Goal: Book appointment/travel/reservation

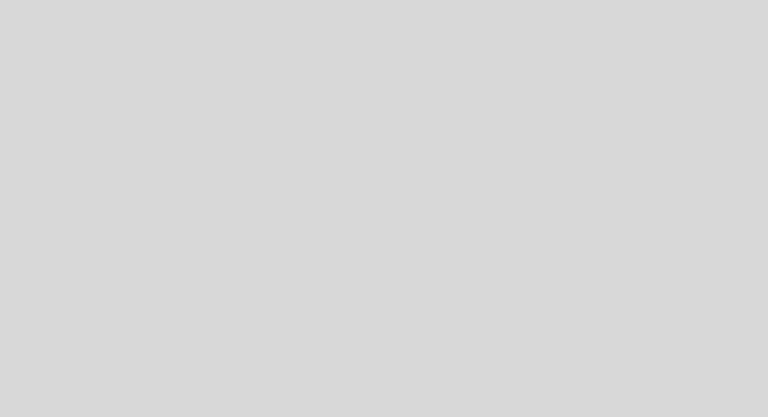
select select "es"
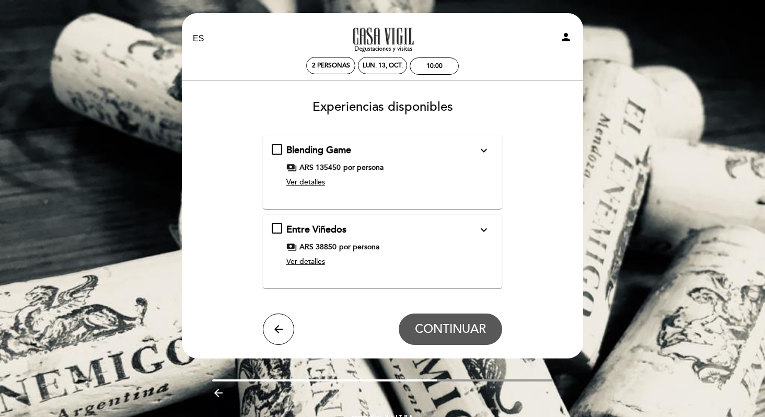
click at [491, 224] on button "expand_more" at bounding box center [484, 230] width 19 height 14
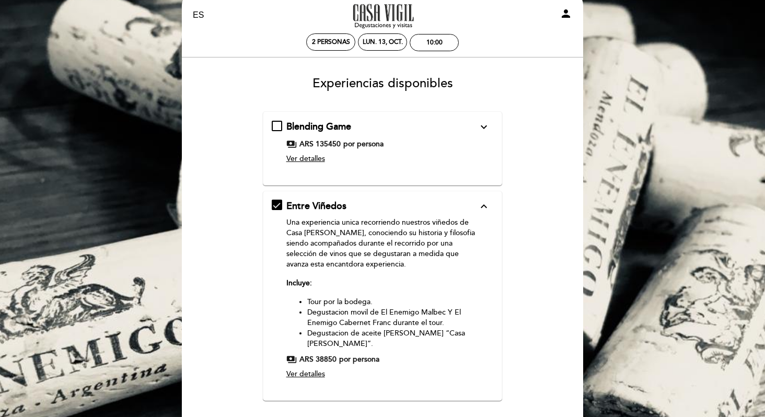
scroll to position [24, 0]
click at [485, 130] on icon "expand_more" at bounding box center [484, 126] width 13 height 13
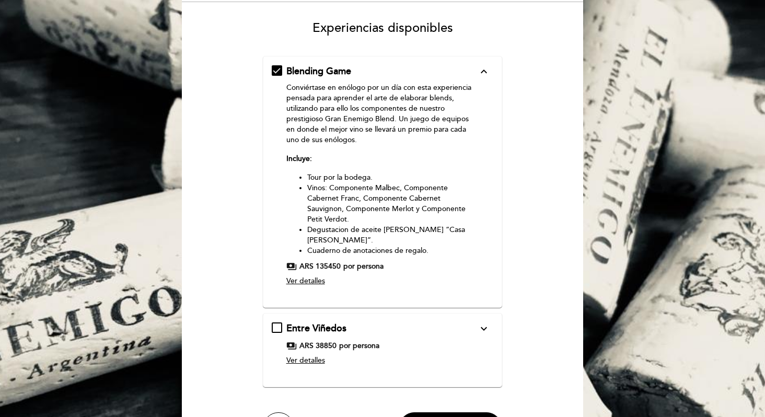
scroll to position [84, 0]
